Goal: Task Accomplishment & Management: Manage account settings

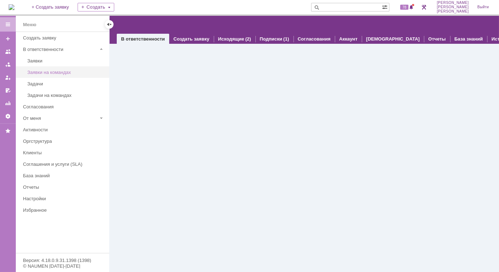
click at [57, 76] on link "Заявки на командах" at bounding box center [65, 72] width 83 height 11
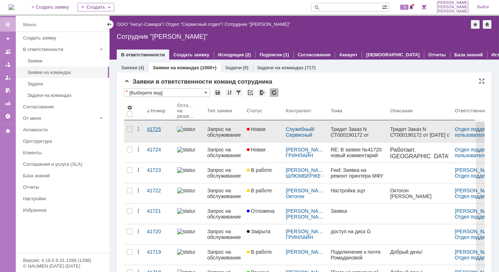
click at [151, 129] on div "41725" at bounding box center [159, 129] width 24 height 6
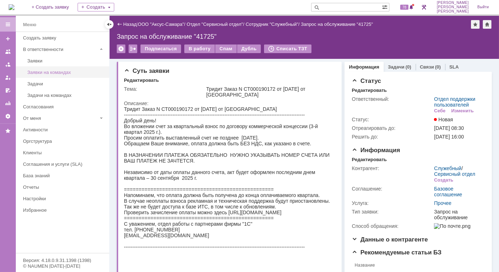
click at [60, 73] on div "Заявки на командах" at bounding box center [66, 72] width 78 height 5
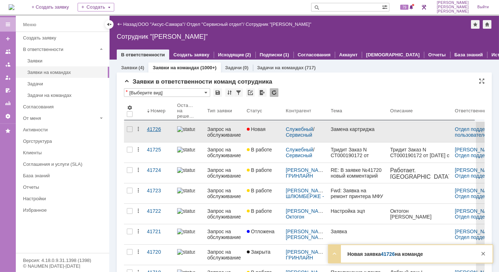
click at [161, 129] on div "41726" at bounding box center [159, 129] width 24 height 6
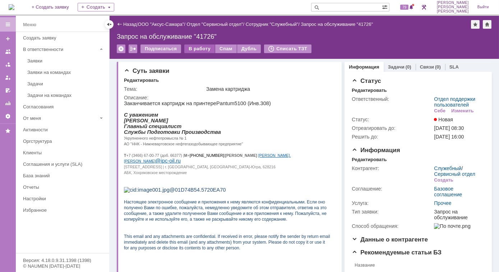
click at [197, 49] on div "В работу" at bounding box center [199, 49] width 31 height 9
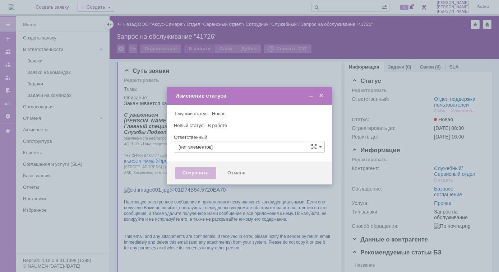
type input "Отдел поддержки пользователей"
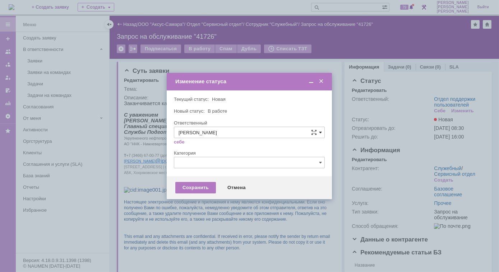
click at [321, 132] on span at bounding box center [320, 133] width 3 height 6
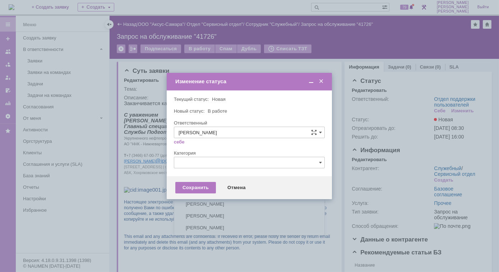
click at [213, 193] on span "[PERSON_NAME]" at bounding box center [250, 193] width 142 height 6
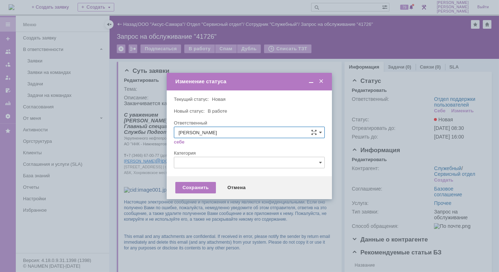
type input "[PERSON_NAME]"
click at [322, 163] on input "text" at bounding box center [249, 162] width 151 height 11
click at [319, 66] on div at bounding box center [249, 136] width 499 height 272
click at [197, 188] on div "Сохранить" at bounding box center [195, 187] width 41 height 11
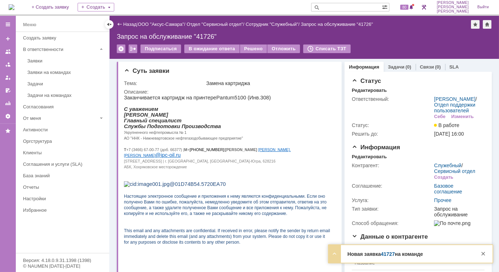
click at [51, 74] on div "Заявки на командах" at bounding box center [66, 72] width 78 height 5
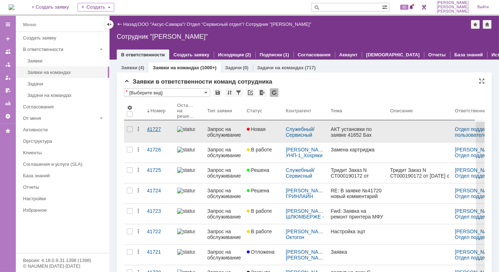
click at [157, 128] on div "41727" at bounding box center [159, 129] width 24 height 6
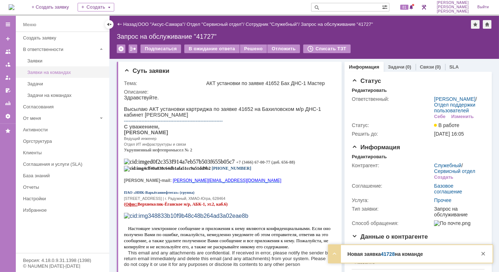
click at [60, 70] on div "Заявки на командах" at bounding box center [66, 72] width 78 height 5
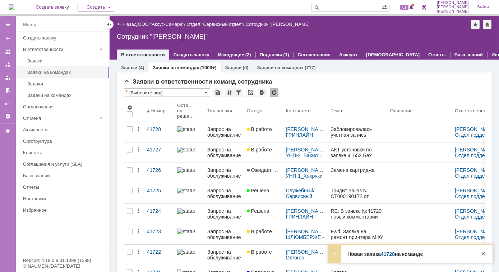
click at [196, 58] on div "Создать заявку" at bounding box center [191, 55] width 45 height 10
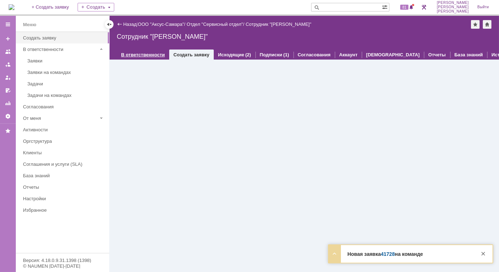
click at [144, 52] on link "В ответственности" at bounding box center [143, 54] width 44 height 5
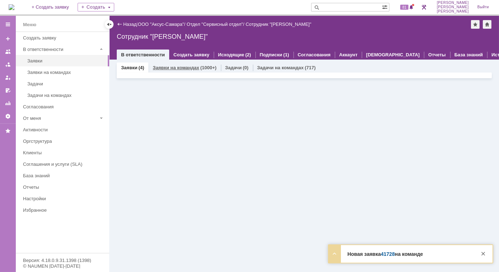
click at [182, 70] on link "Заявки на командах" at bounding box center [176, 67] width 46 height 5
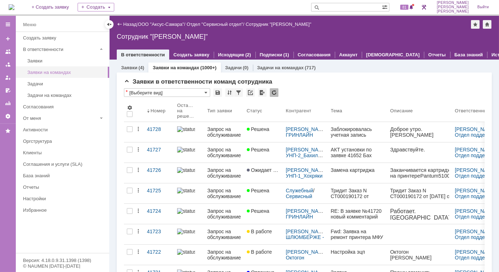
click at [58, 73] on div "Заявки на командах" at bounding box center [66, 72] width 78 height 5
